Goal: Transaction & Acquisition: Purchase product/service

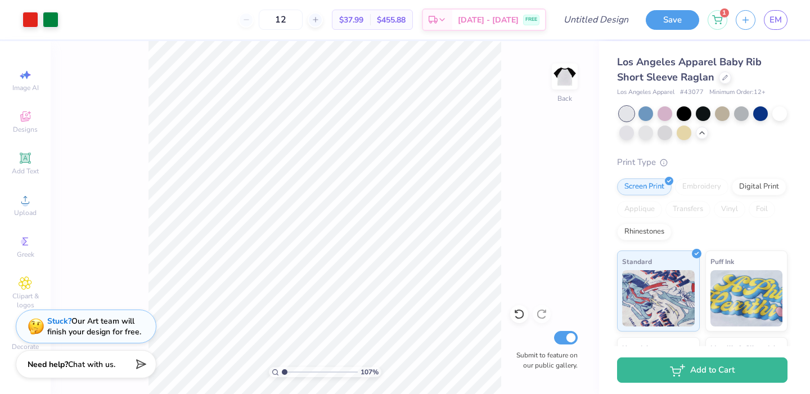
drag, startPoint x: 727, startPoint y: 78, endPoint x: 171, endPoint y: -46, distance: 568.9
click at [599, 41] on div "Los Angeles Apparel Baby Rib Short Sleeve Raglan Los Angeles Apparel # 43077 Mi…" at bounding box center [704, 193] width 211 height 305
click at [730, 83] on div "Los Angeles Apparel Baby Rib Short Sleeve Raglan" at bounding box center [702, 70] width 170 height 30
click at [726, 81] on div at bounding box center [724, 76] width 12 height 12
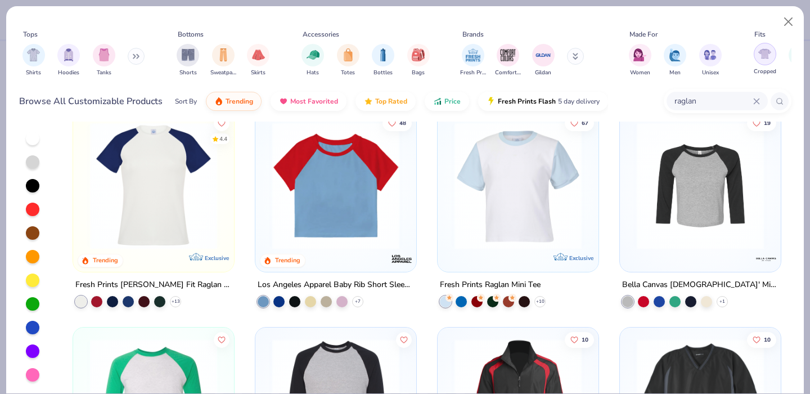
click at [767, 48] on img "filter for Cropped" at bounding box center [764, 53] width 13 height 13
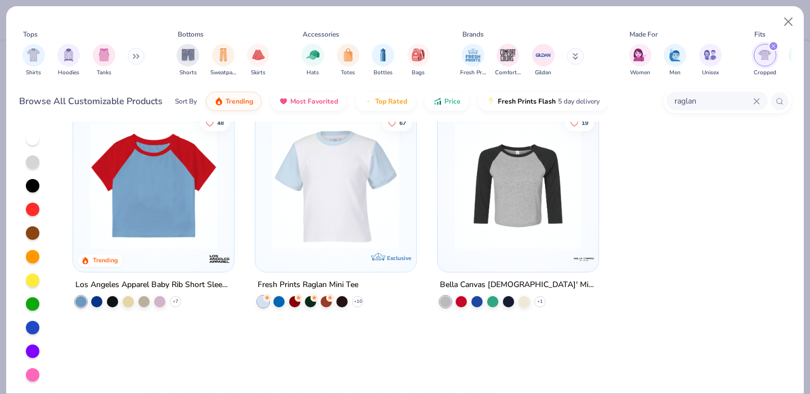
click at [757, 102] on icon at bounding box center [755, 100] width 5 height 5
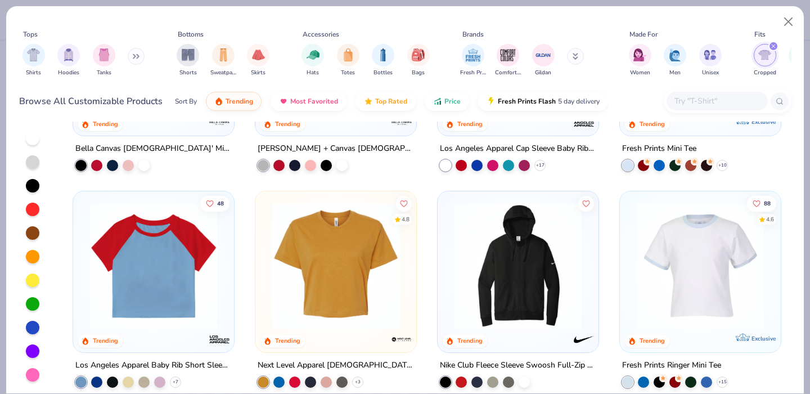
scroll to position [139, 0]
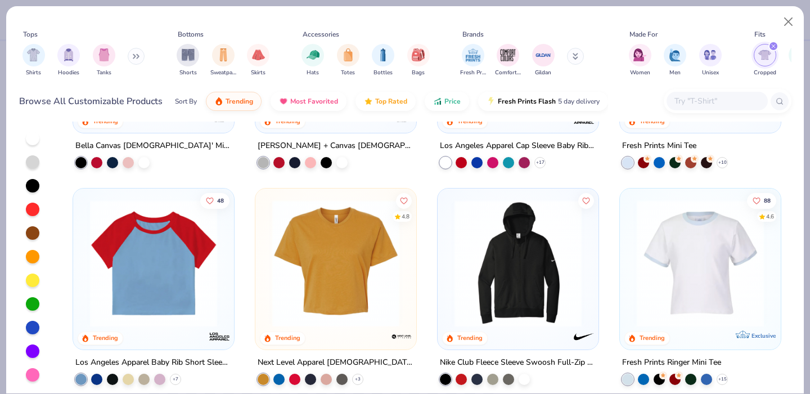
click at [143, 259] on img at bounding box center [153, 263] width 138 height 127
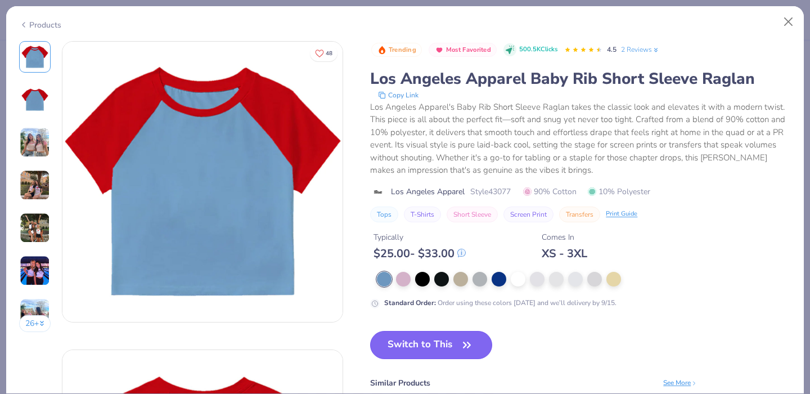
click at [451, 345] on button "Switch to This" at bounding box center [431, 345] width 122 height 28
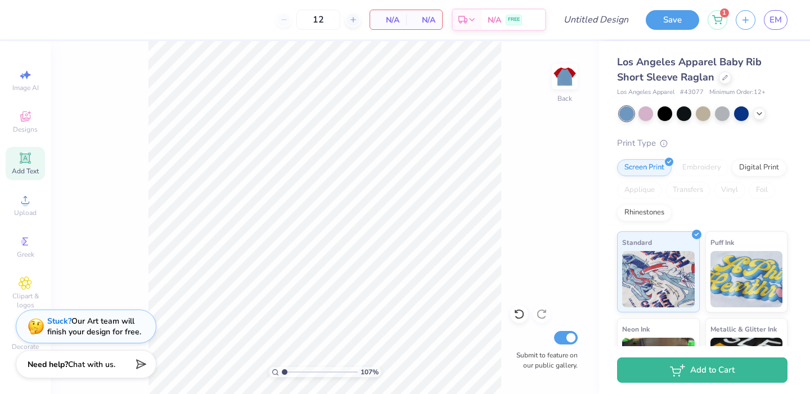
click at [24, 160] on icon at bounding box center [25, 157] width 8 height 8
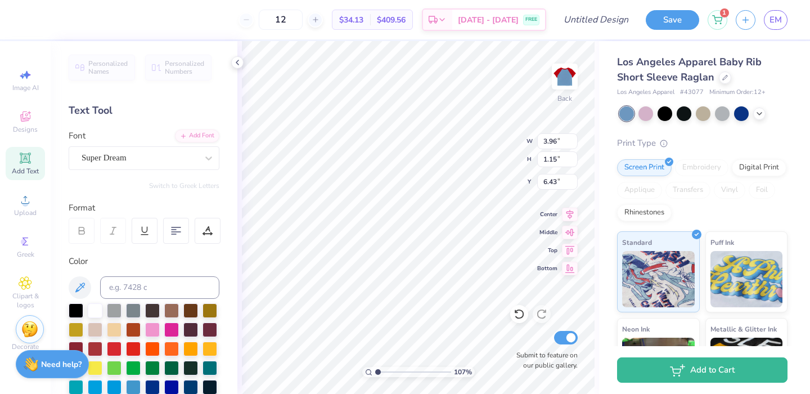
scroll to position [0, 2]
type textarea "i'm not straight edge, but I don't smoke, drink, or do any drugs"
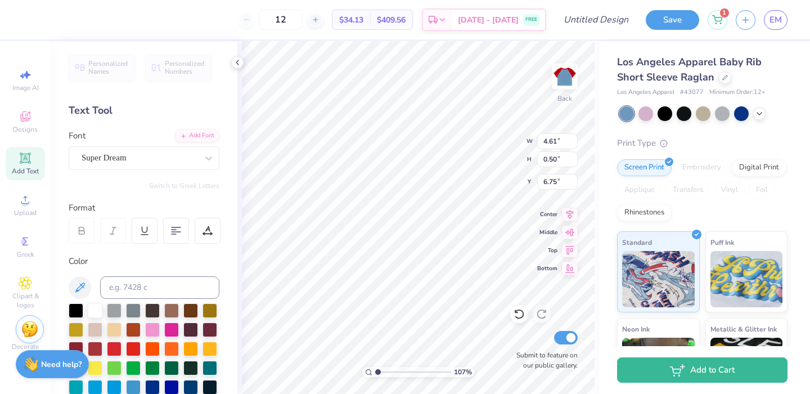
type textarea "i'm not straight edge, but I don't smoke, drink, or do any drugs"
click at [551, 237] on div "Middle" at bounding box center [557, 230] width 40 height 13
type input "2.50"
type input "0.79"
type input "6.61"
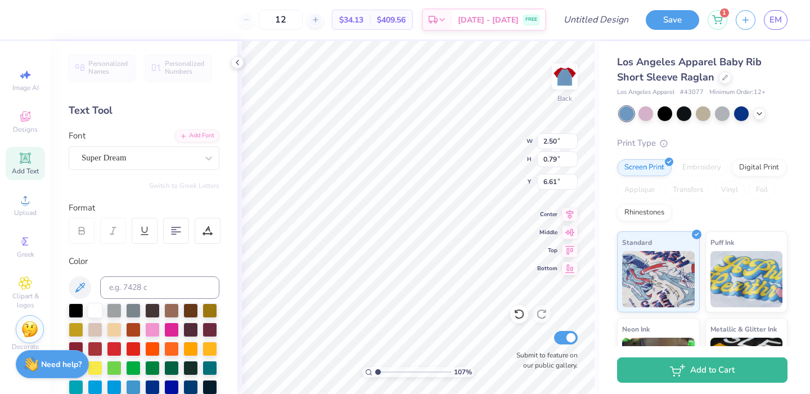
type input "4.65"
type input "1.47"
type input "2.27"
type input "6.82"
type input "2.15"
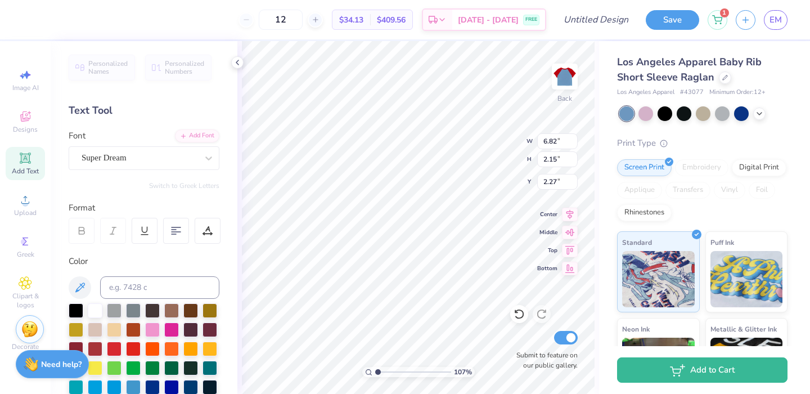
scroll to position [2, 6]
type textarea "i'm not straight edge, but I don't smoke, drink, or do any drugs"
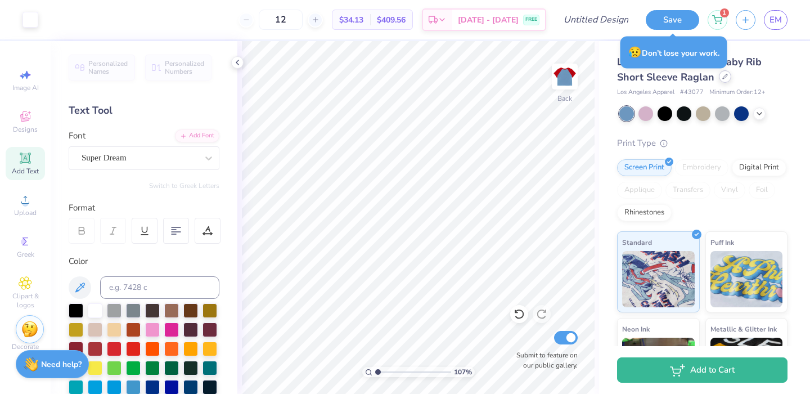
click at [725, 82] on div at bounding box center [724, 76] width 12 height 12
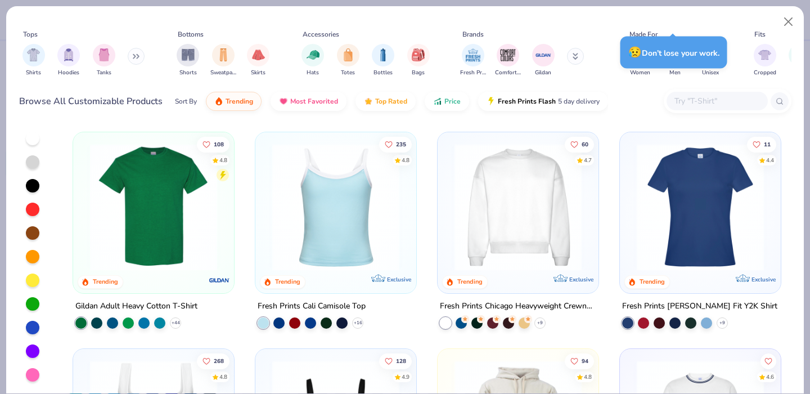
scroll to position [196, 0]
click at [171, 319] on icon at bounding box center [175, 321] width 9 height 9
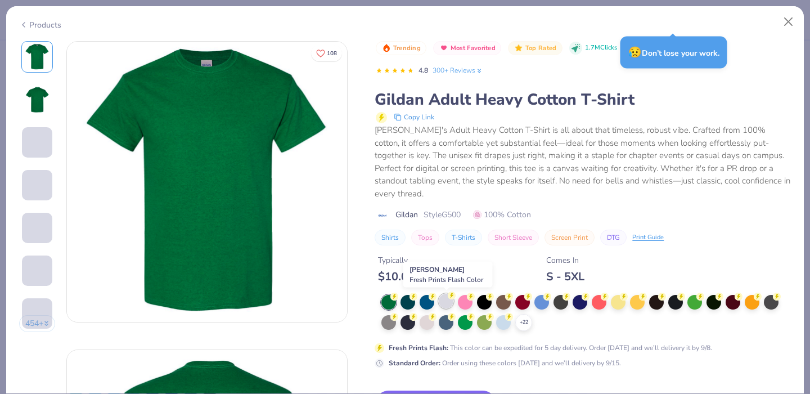
click at [444, 299] on div at bounding box center [446, 300] width 15 height 15
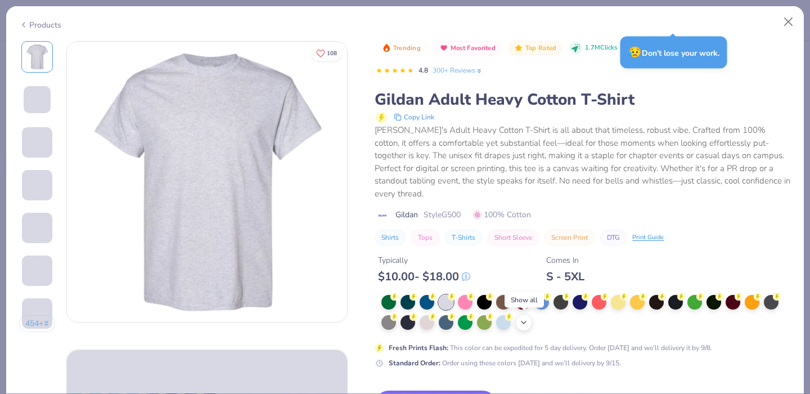
click at [528, 323] on div "+ 22" at bounding box center [523, 322] width 17 height 17
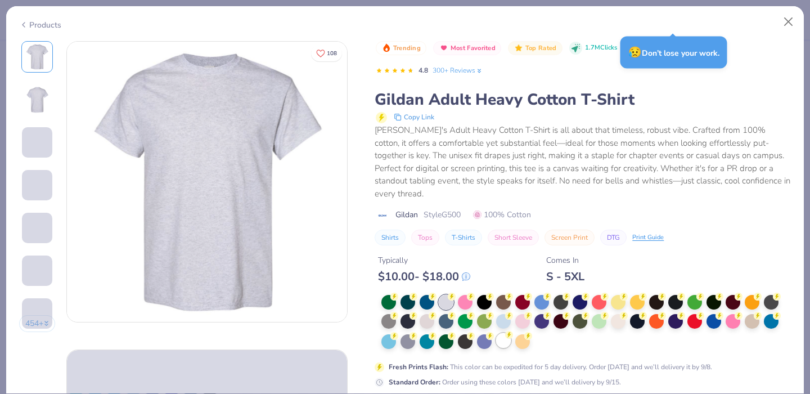
click at [504, 344] on div at bounding box center [503, 340] width 15 height 15
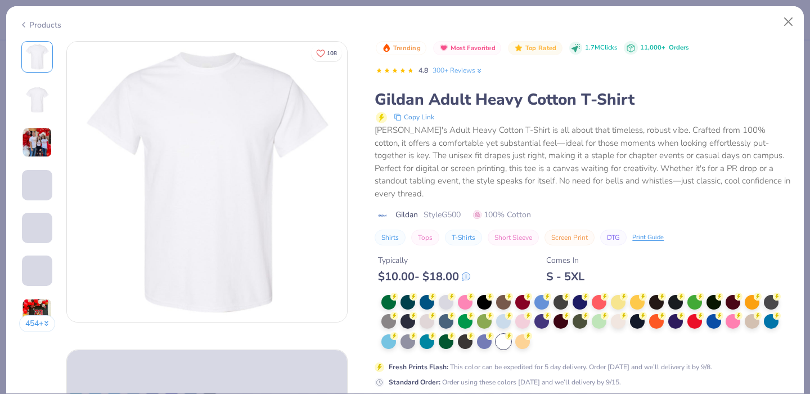
click at [50, 105] on img at bounding box center [37, 99] width 27 height 27
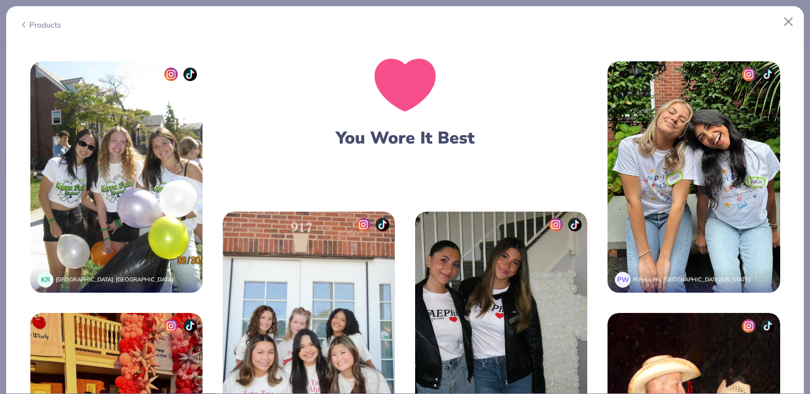
scroll to position [1910, 0]
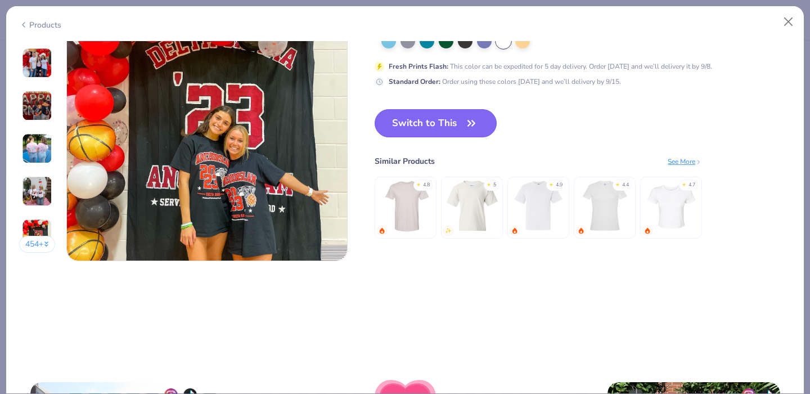
click at [464, 130] on button "Switch to This" at bounding box center [435, 123] width 122 height 28
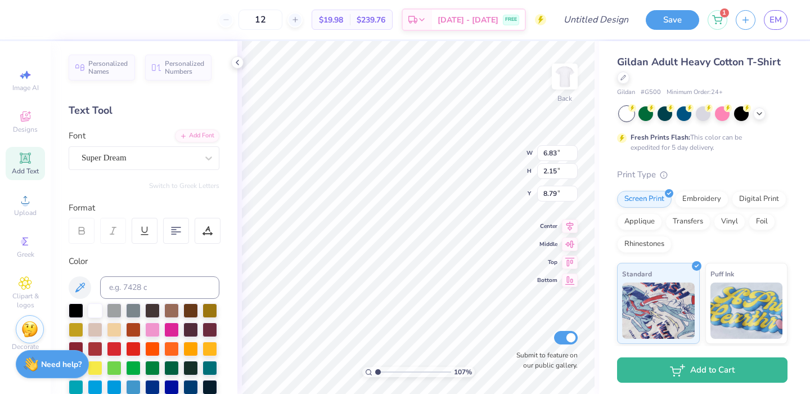
drag, startPoint x: 58, startPoint y: 320, endPoint x: 65, endPoint y: 314, distance: 8.7
click at [61, 319] on div "Personalized Names Personalized Numbers Text Tool Add Font Font Super Dream Swi…" at bounding box center [144, 217] width 187 height 352
click at [73, 313] on div at bounding box center [76, 309] width 15 height 15
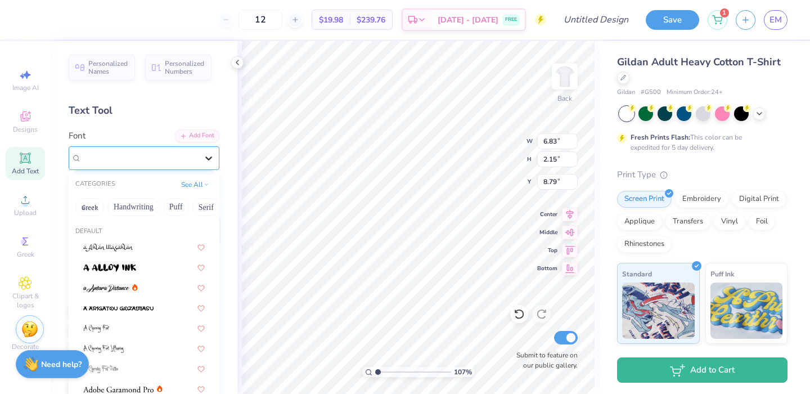
click at [203, 155] on icon at bounding box center [208, 157] width 11 height 11
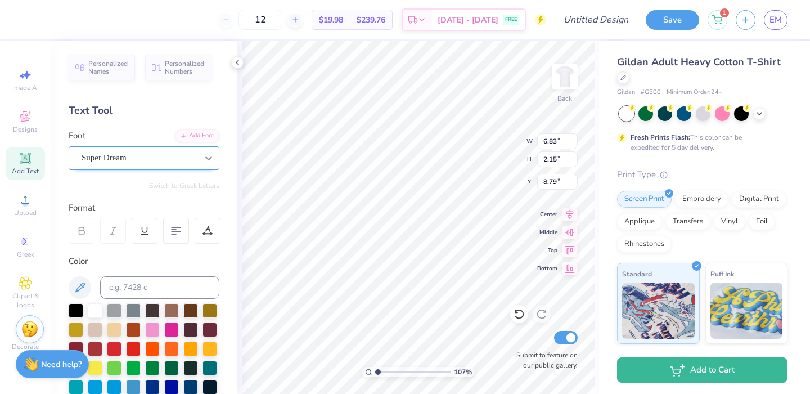
scroll to position [6, 10]
type textarea "i'm not straight edge, but I don't smoke, drink, or do any drugs (nor have i ev…"
click at [148, 159] on div "Super Dream" at bounding box center [139, 157] width 118 height 17
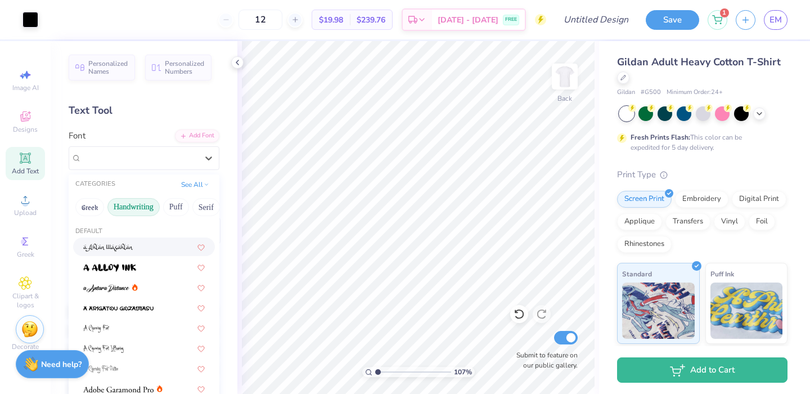
click at [129, 202] on button "Handwriting" at bounding box center [133, 207] width 52 height 18
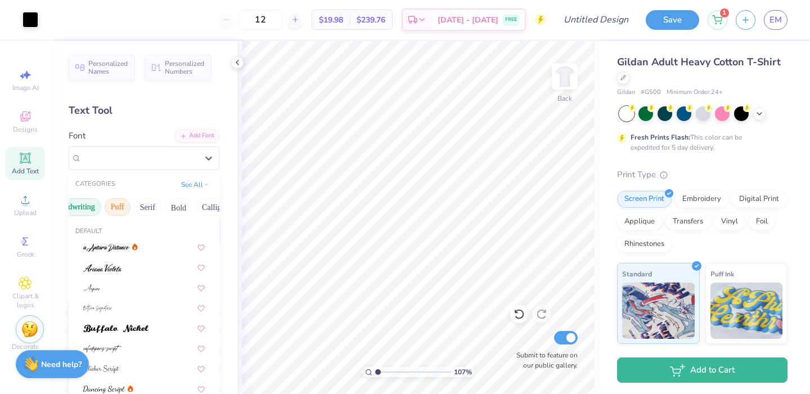
scroll to position [0, 66]
click at [148, 204] on button "Serif" at bounding box center [140, 207] width 28 height 18
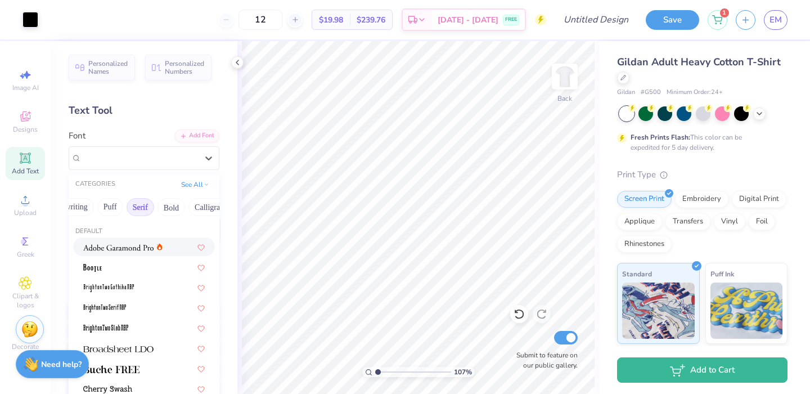
click at [121, 252] on span at bounding box center [118, 247] width 70 height 12
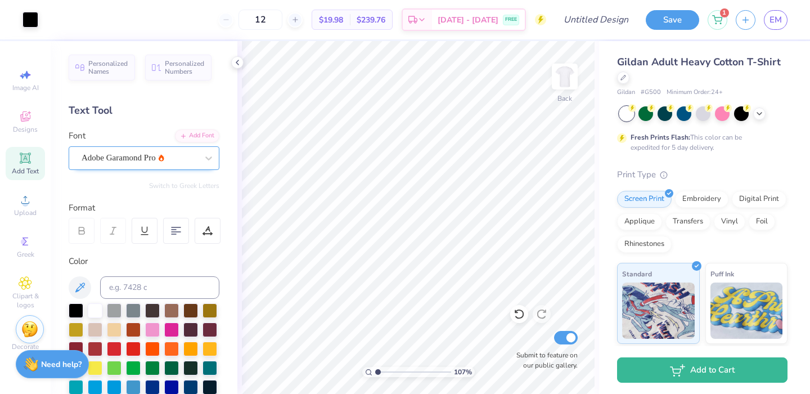
click at [157, 157] on div "Adobe Garamond Pro" at bounding box center [139, 157] width 118 height 17
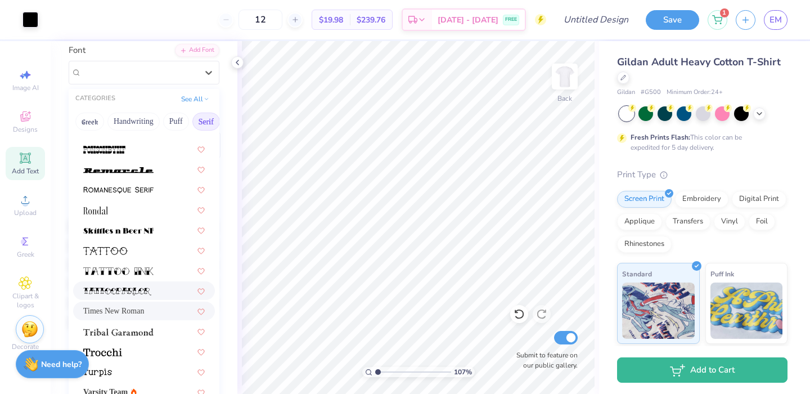
scroll to position [86, 0]
click at [138, 306] on span "Times New Roman" at bounding box center [113, 310] width 61 height 12
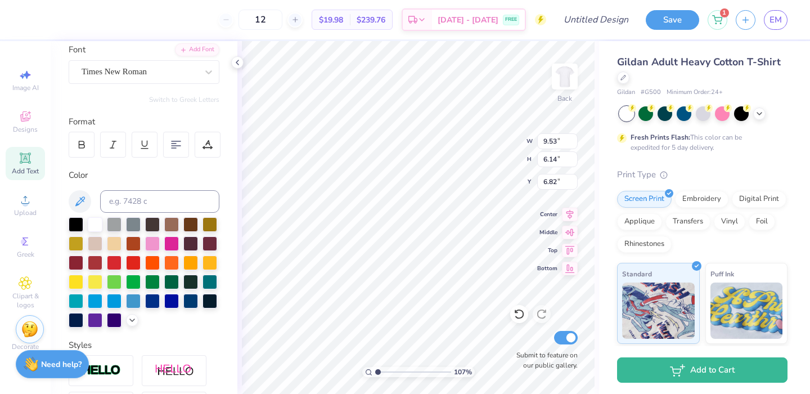
type input "6.84"
type input "10.96"
type input "7.06"
type input "5.29"
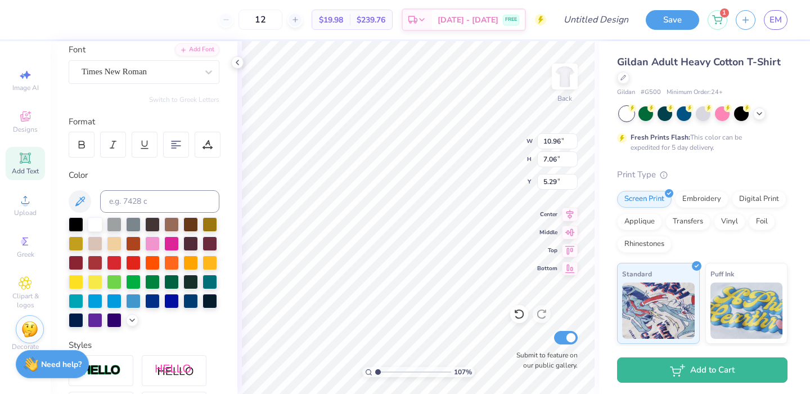
type textarea "i'm not straight edge, but I don't smoke, drink, or do any drugs (nor have i ev…"
click at [176, 140] on icon at bounding box center [176, 144] width 10 height 10
click at [170, 143] on div at bounding box center [176, 145] width 26 height 26
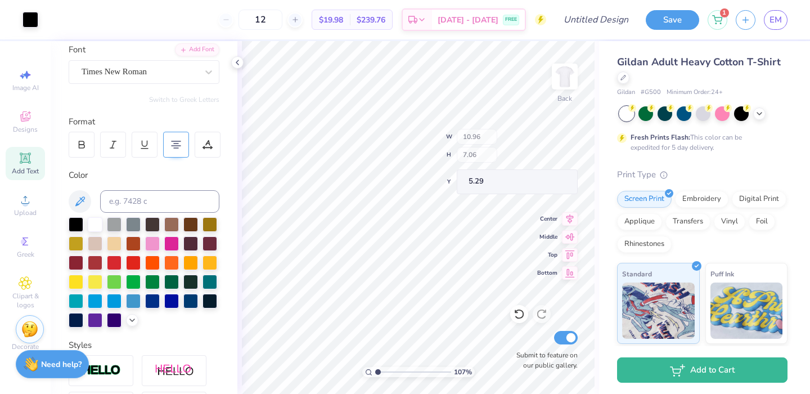
click at [170, 143] on div at bounding box center [176, 145] width 26 height 26
click at [209, 147] on icon at bounding box center [207, 144] width 10 height 10
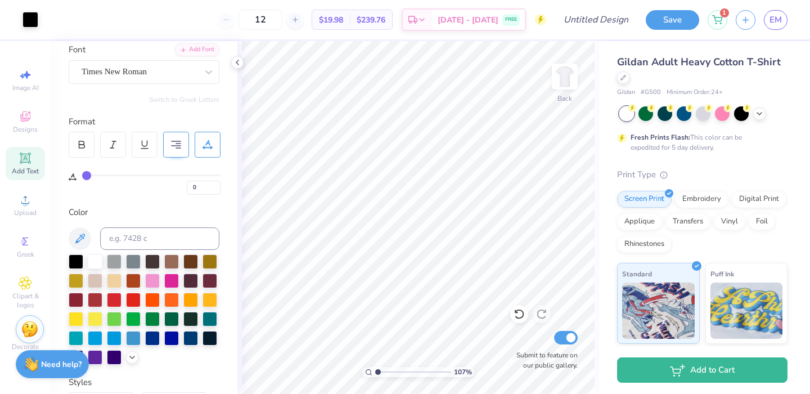
click at [175, 142] on icon at bounding box center [176, 144] width 10 height 10
type input "4.55"
click at [520, 313] on icon at bounding box center [518, 313] width 11 height 11
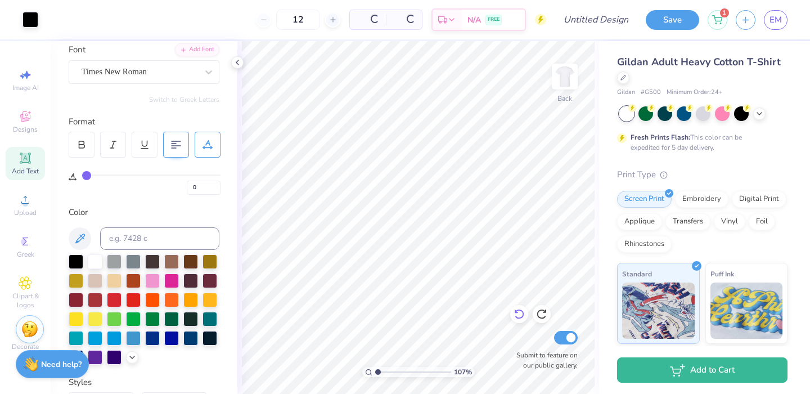
click at [520, 313] on icon at bounding box center [518, 313] width 11 height 11
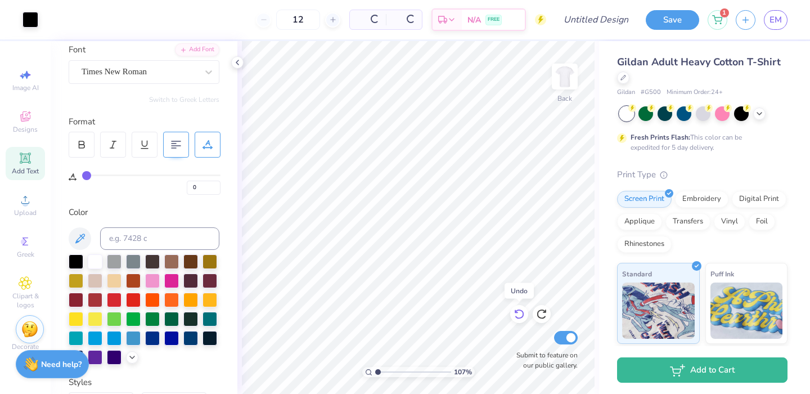
click at [520, 313] on icon at bounding box center [518, 313] width 11 height 11
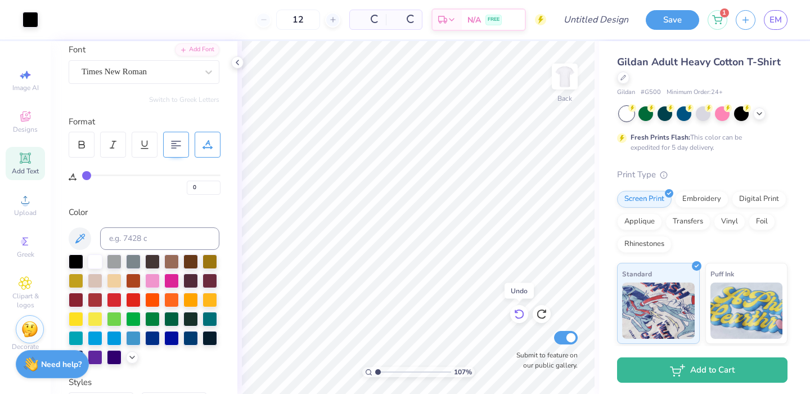
click at [520, 313] on icon at bounding box center [518, 313] width 11 height 11
click at [629, 82] on div at bounding box center [623, 76] width 12 height 12
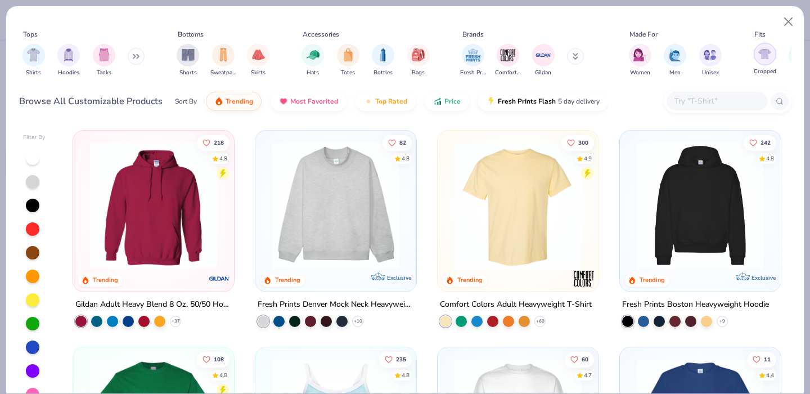
click at [775, 57] on div "Cropped" at bounding box center [764, 59] width 22 height 33
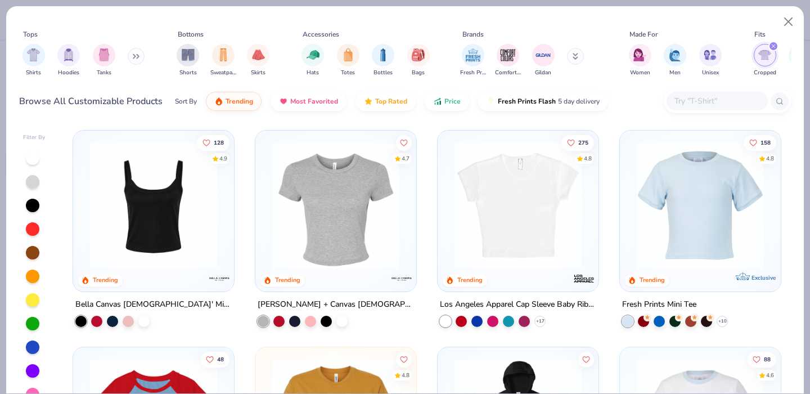
click at [349, 196] on img at bounding box center [335, 205] width 138 height 127
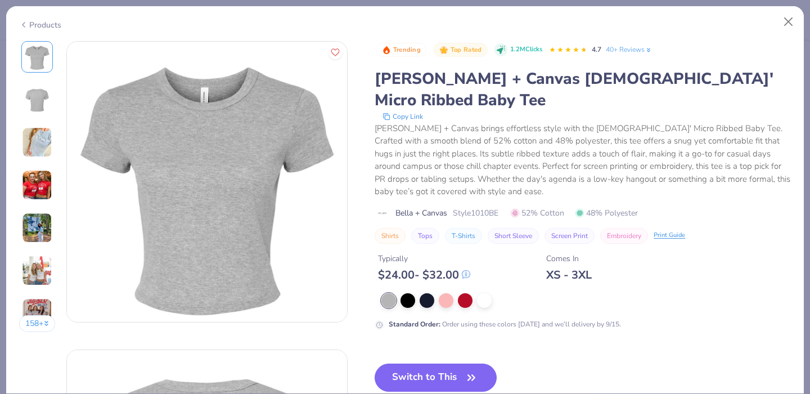
click at [410, 338] on div "Trending Top Rated 1.2M Clicks 4.7 40+ Reviews [PERSON_NAME] + Canvas [DEMOGRAP…" at bounding box center [582, 278] width 416 height 474
click at [409, 363] on button "Switch to This" at bounding box center [435, 377] width 122 height 28
